Goal: Transaction & Acquisition: Purchase product/service

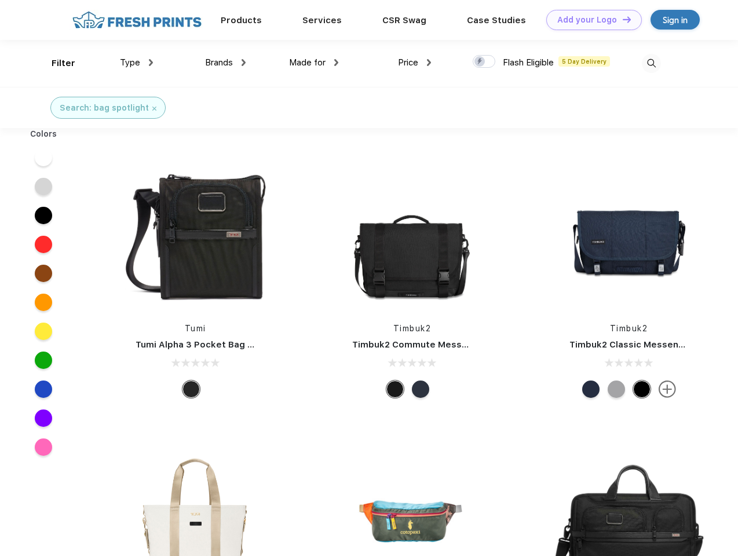
click at [590, 20] on link "Add your Logo Design Tool" at bounding box center [594, 20] width 96 height 20
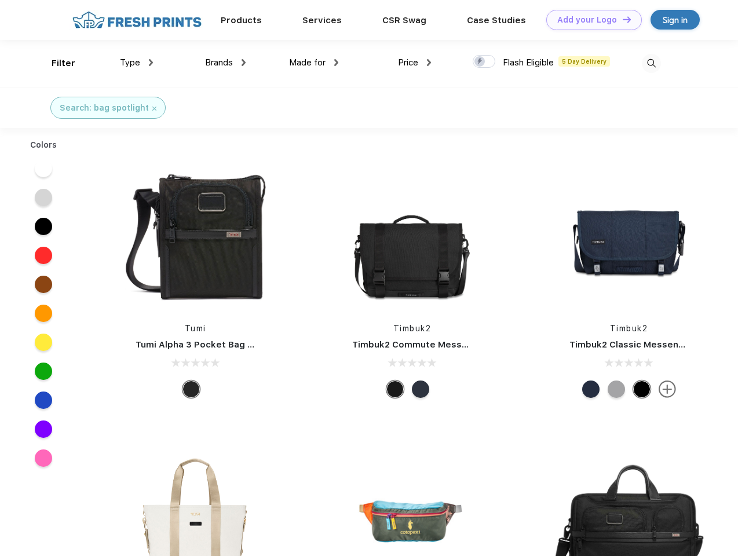
click at [0, 0] on div "Design Tool" at bounding box center [0, 0] width 0 height 0
click at [621, 19] on link "Add your Logo Design Tool" at bounding box center [594, 20] width 96 height 20
click at [56, 63] on div "Filter" at bounding box center [64, 63] width 24 height 13
click at [137, 63] on span "Type" at bounding box center [130, 62] width 20 height 10
click at [225, 63] on span "Brands" at bounding box center [219, 62] width 28 height 10
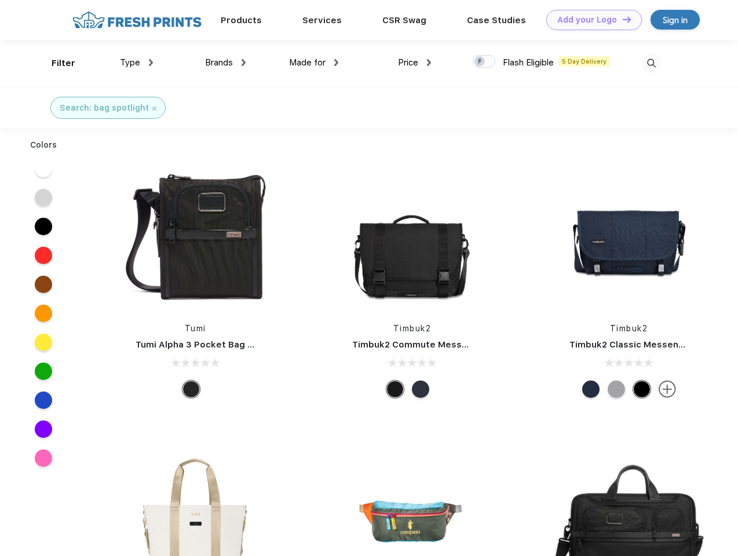
click at [314, 63] on span "Made for" at bounding box center [307, 62] width 36 height 10
click at [415, 63] on span "Price" at bounding box center [408, 62] width 20 height 10
click at [484, 62] on div at bounding box center [484, 61] width 23 height 13
click at [480, 62] on input "checkbox" at bounding box center [477, 58] width 8 height 8
click at [651, 63] on img at bounding box center [651, 63] width 19 height 19
